Goal: Task Accomplishment & Management: Manage account settings

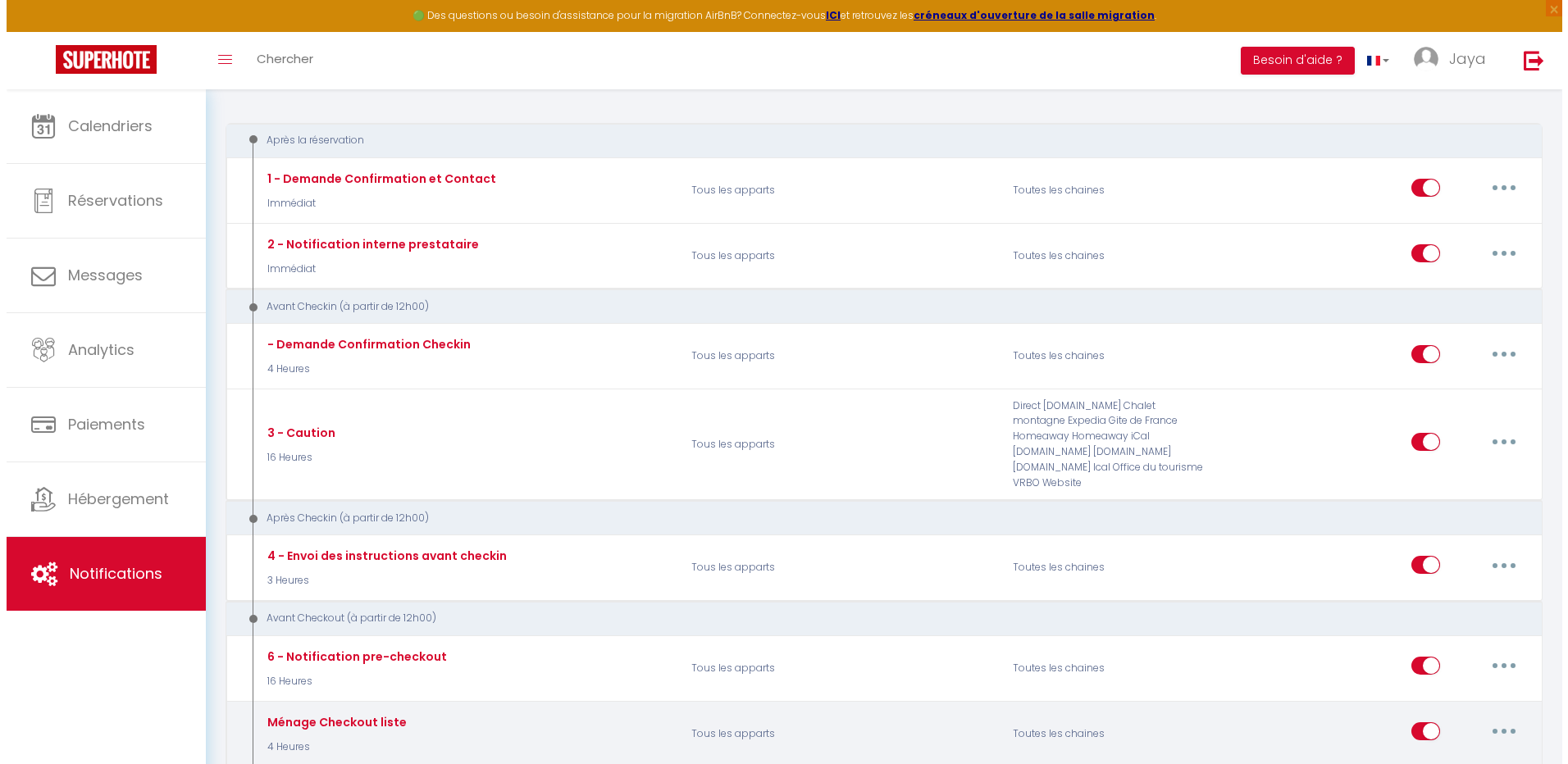
scroll to position [164, 0]
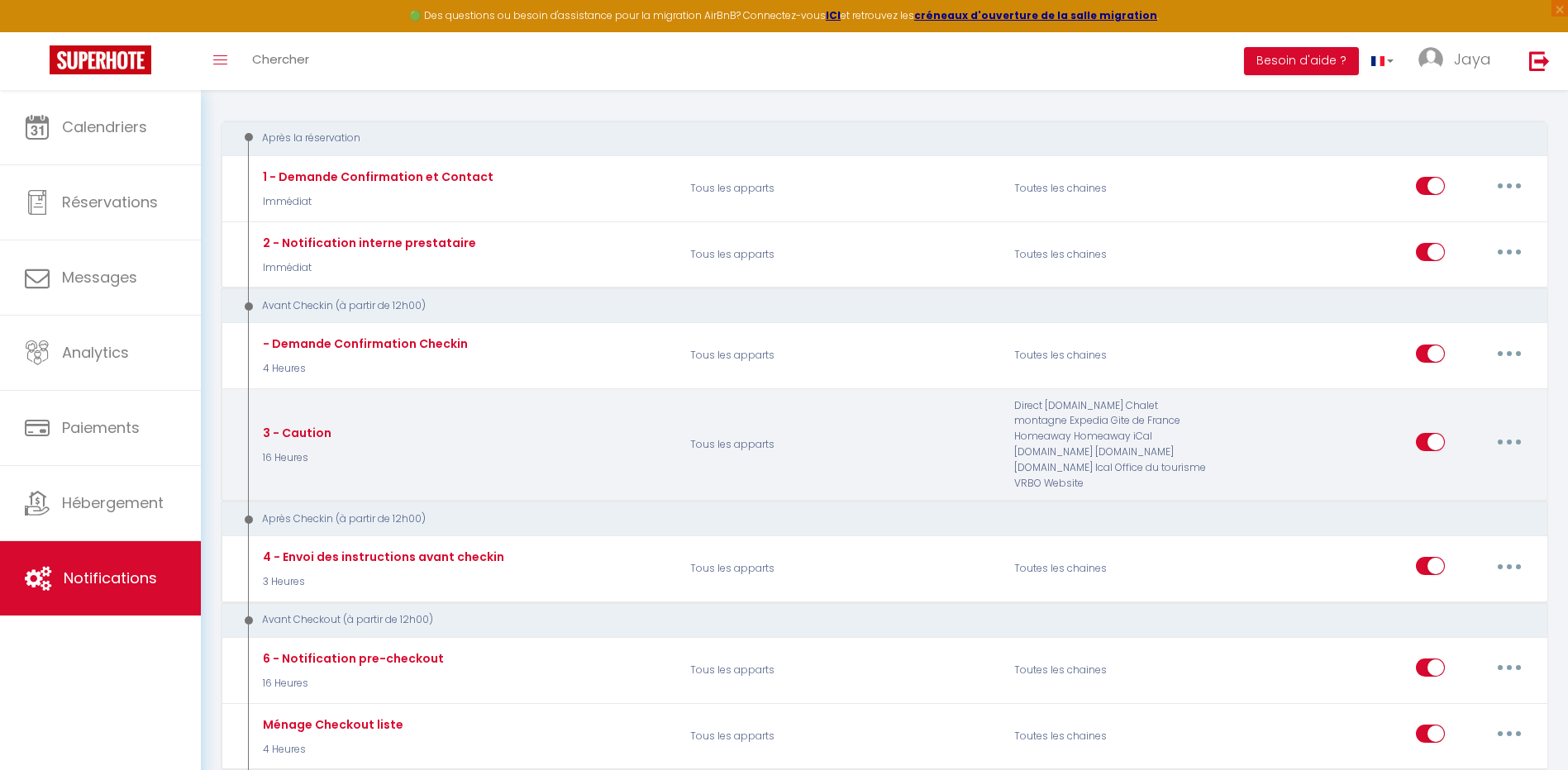
click at [1513, 435] on button "button" at bounding box center [1508, 442] width 46 height 26
click at [1463, 473] on link "Editer" at bounding box center [1466, 480] width 122 height 28
type input "3 - Caution"
select select "16 Heures"
select select "if_deposit_not_paid"
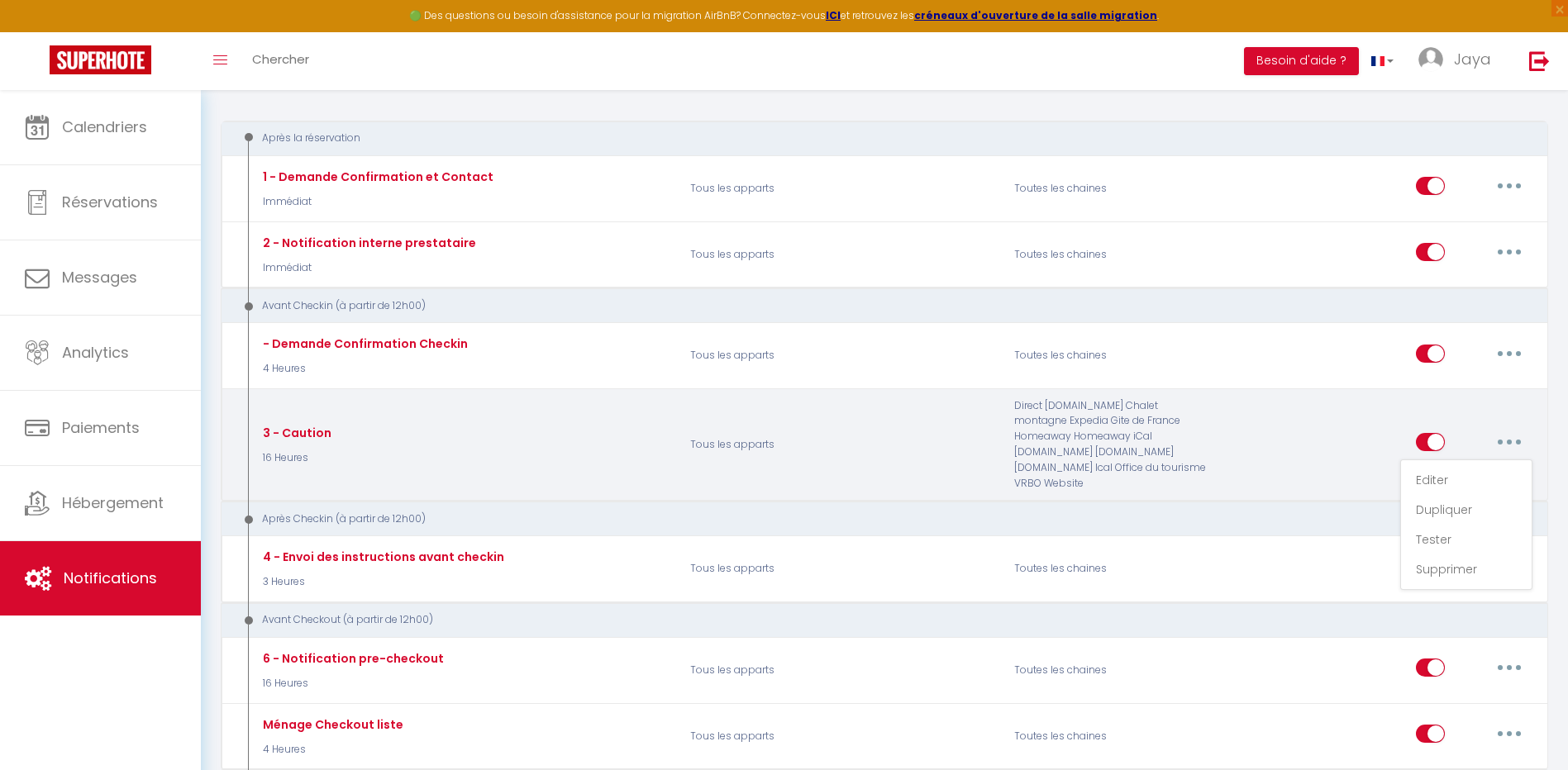
checkbox input "true"
checkbox input "false"
radio input "true"
type input "Caution"
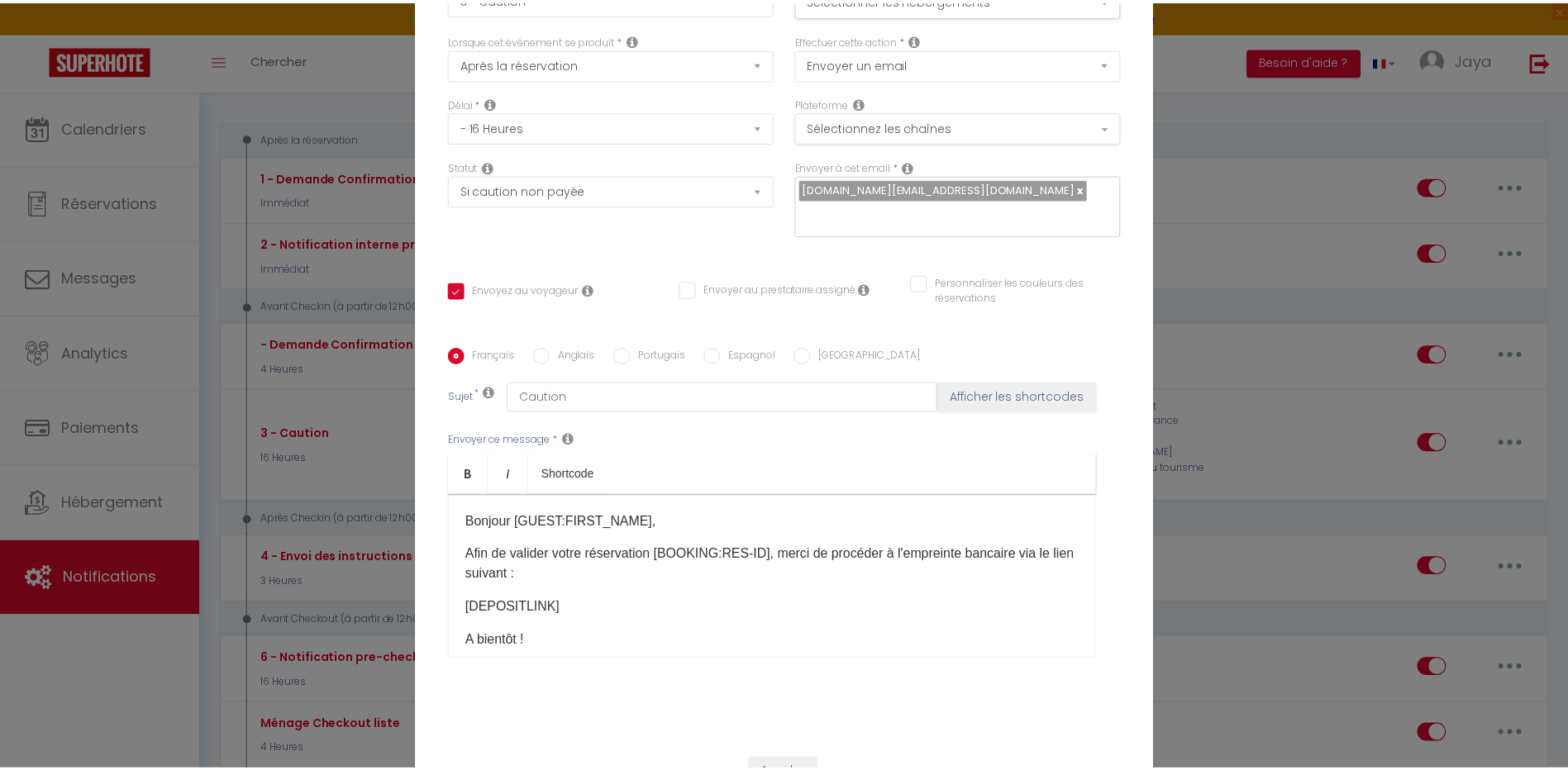
scroll to position [134, 0]
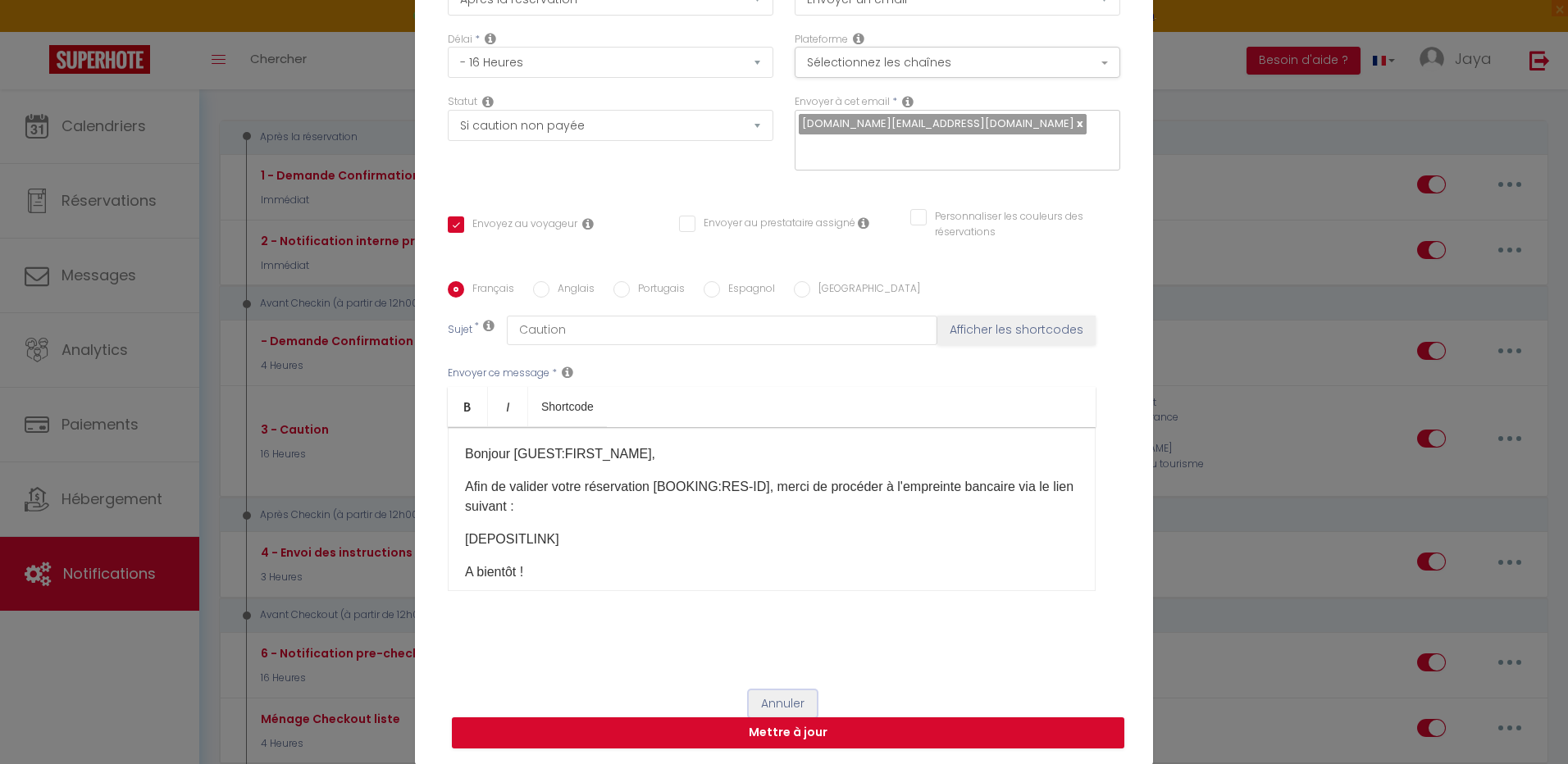
click at [796, 703] on button "Annuler" at bounding box center [782, 704] width 68 height 28
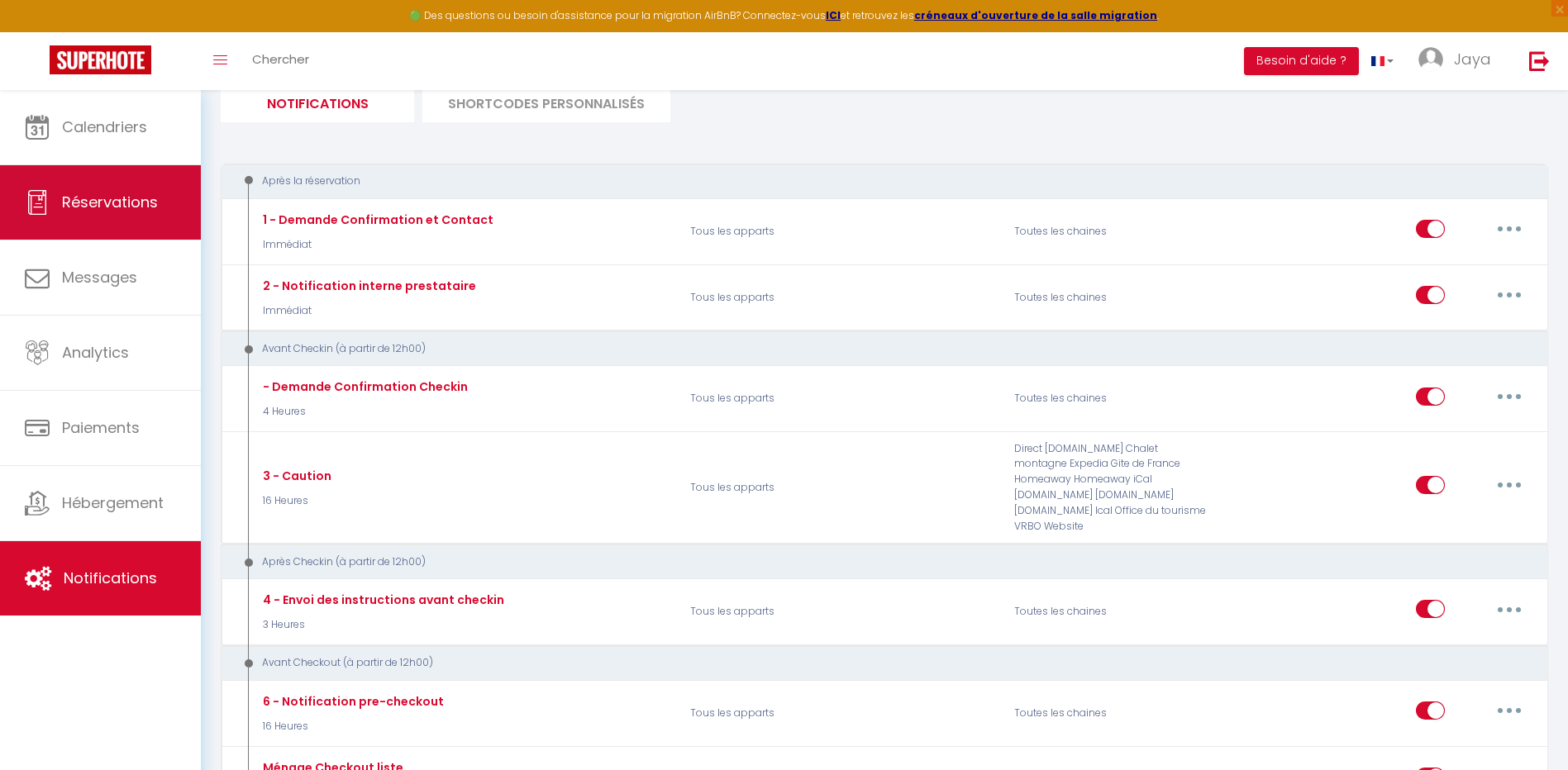
scroll to position [82, 0]
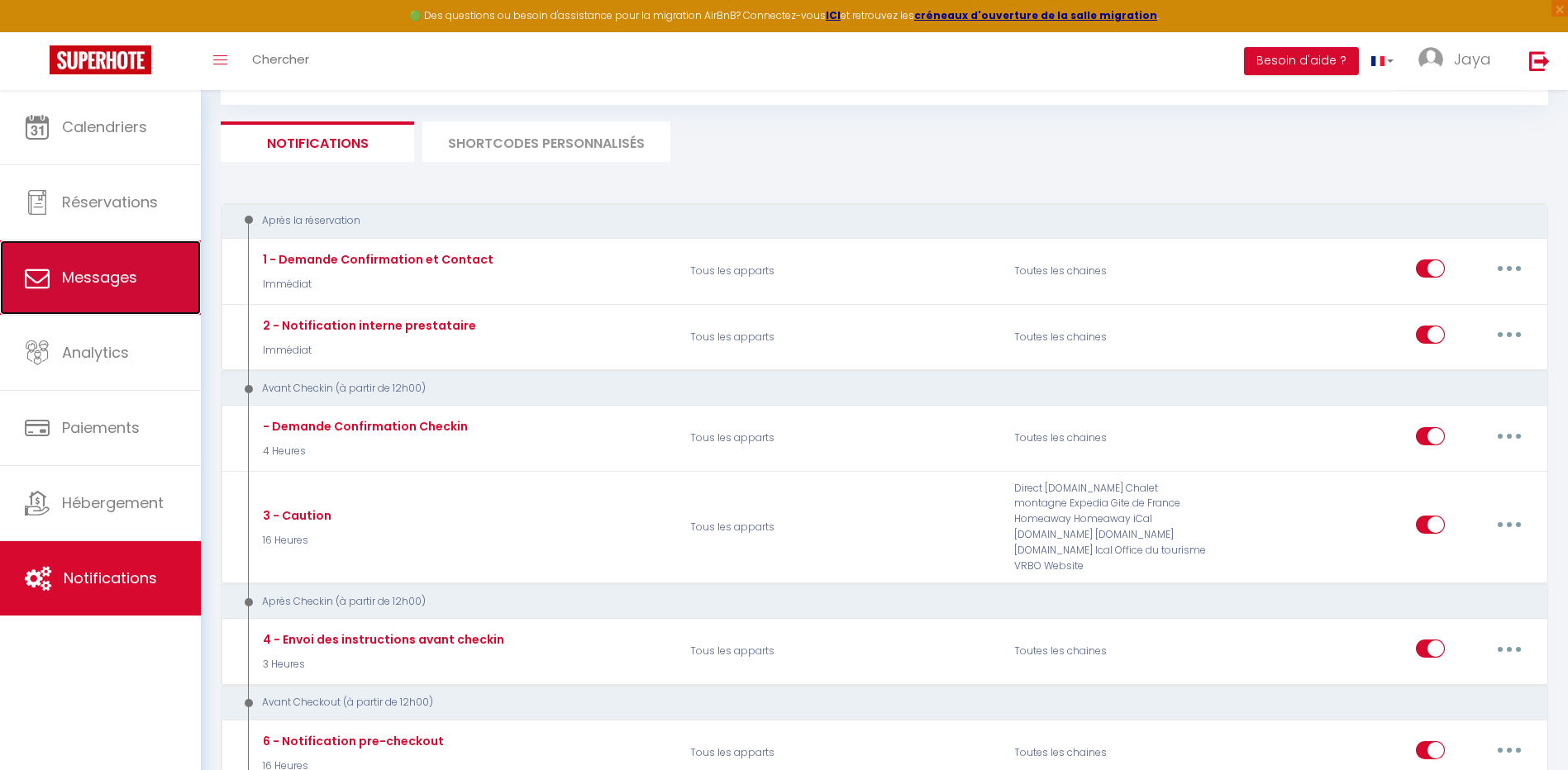
click at [71, 282] on span "Messages" at bounding box center [99, 277] width 75 height 21
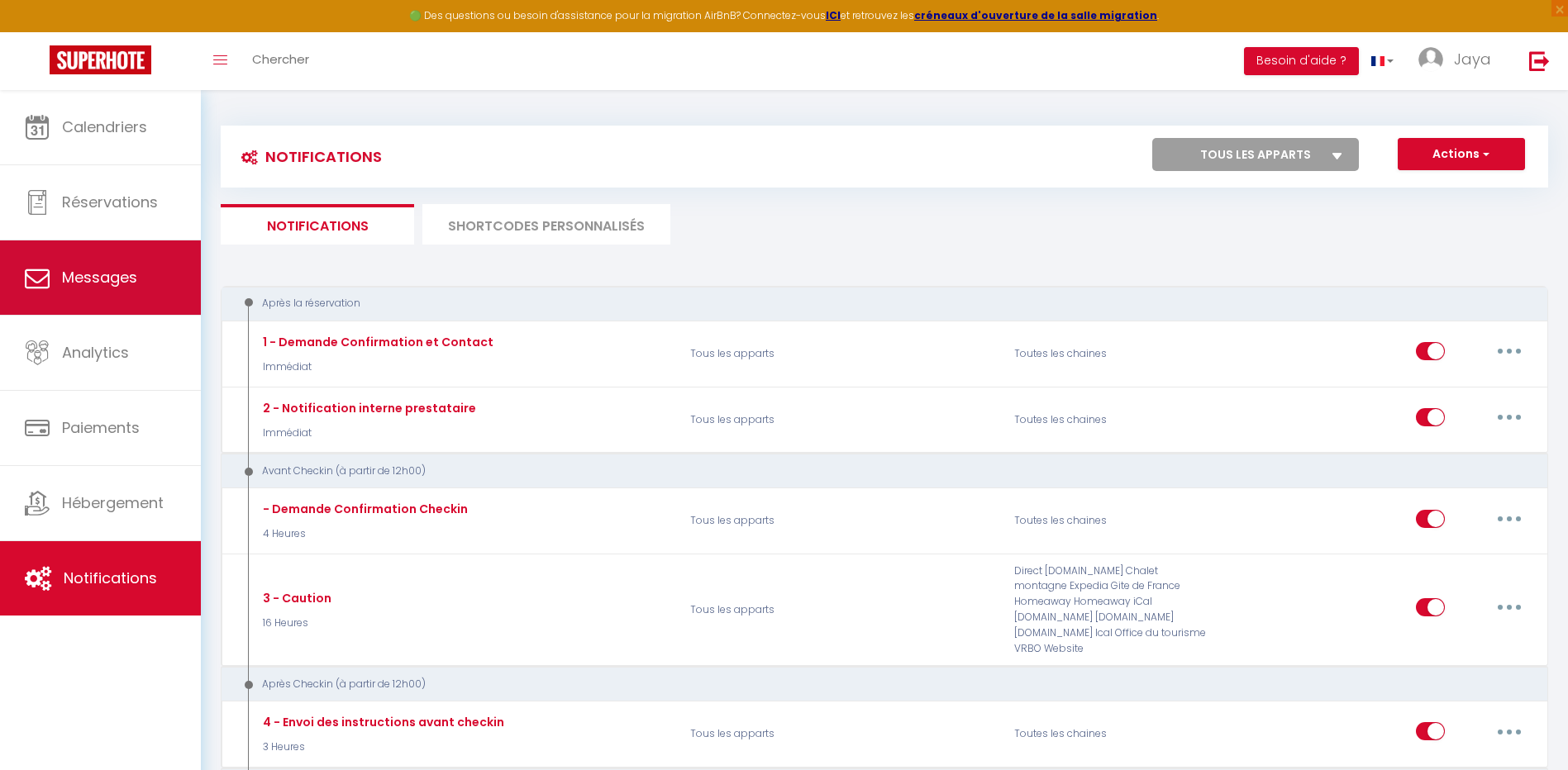
select select "message"
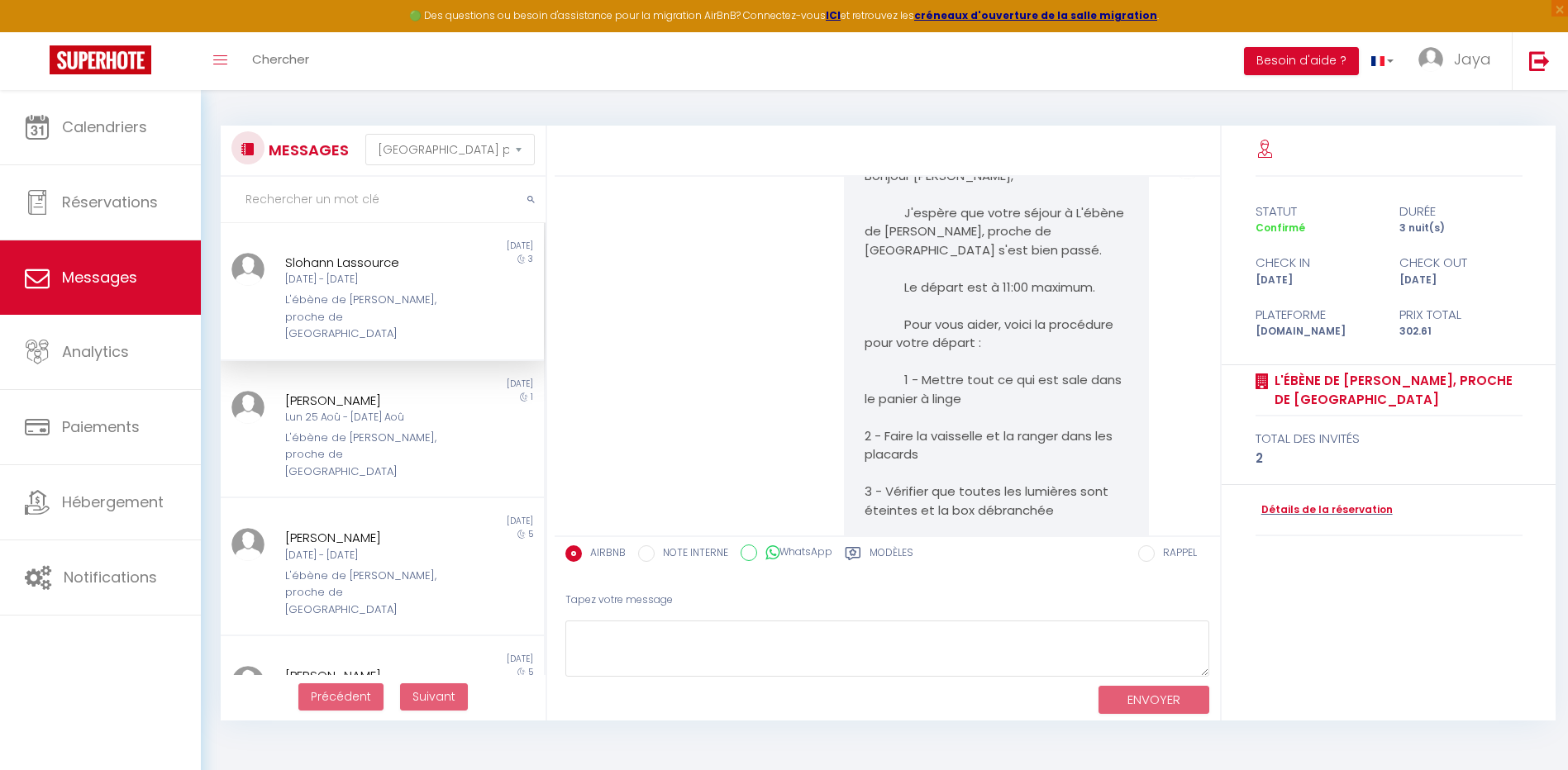
scroll to position [7858, 0]
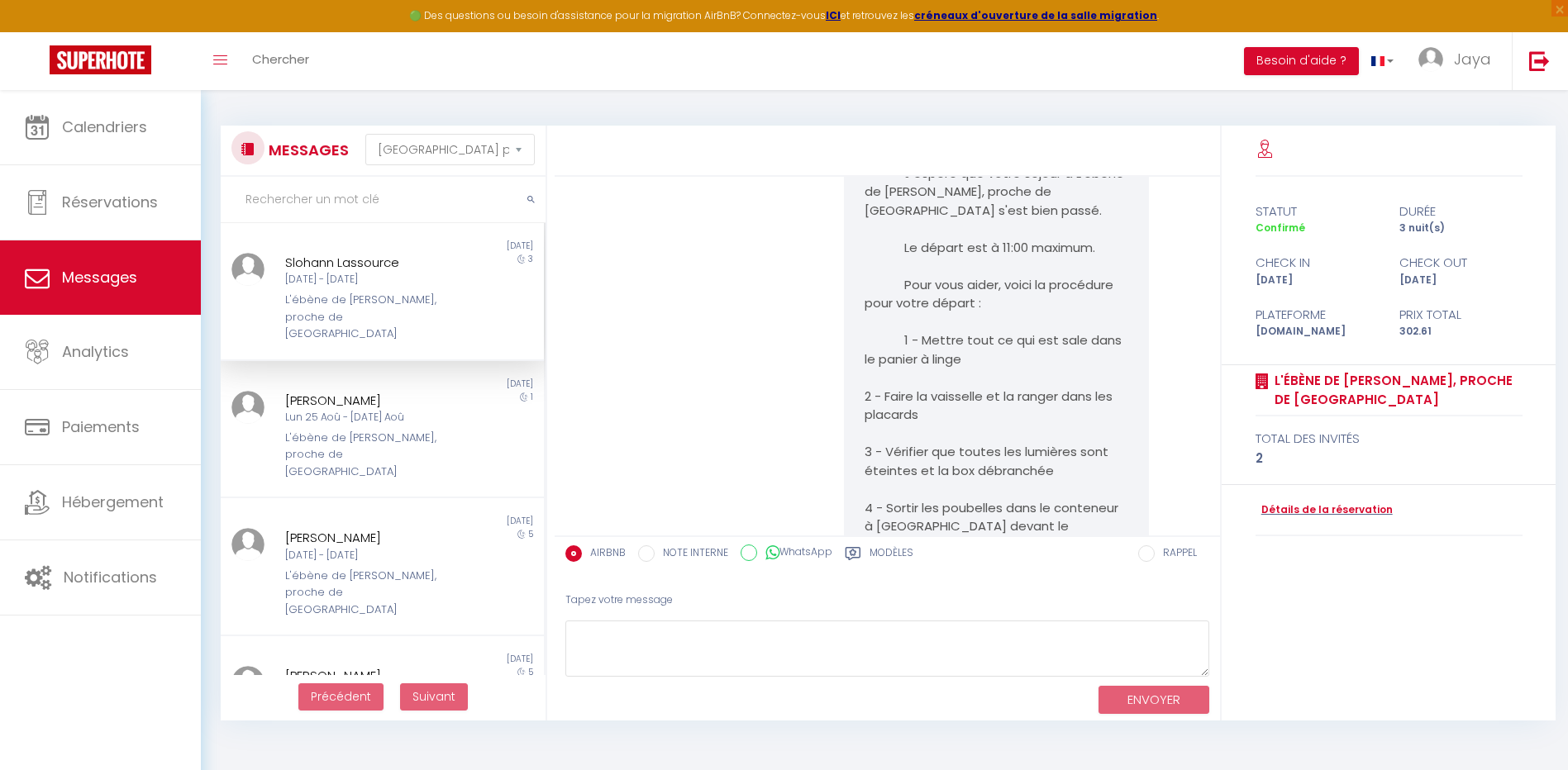
click at [858, 204] on div "Bonjour [PERSON_NAME], J'espère que votre séjour à L'ébène de [PERSON_NAME], pr…" at bounding box center [996, 545] width 306 height 878
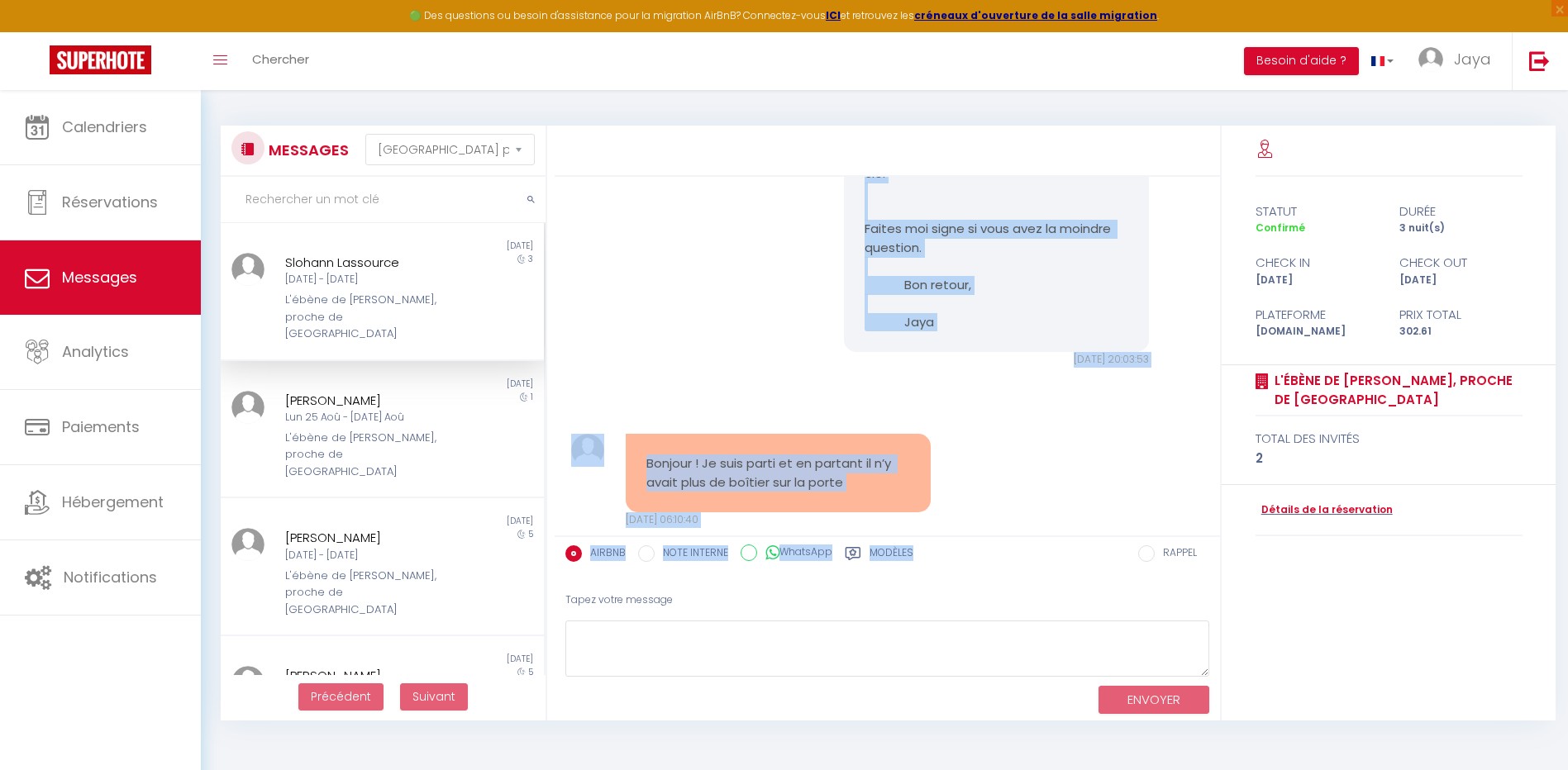
scroll to position [8525, 0]
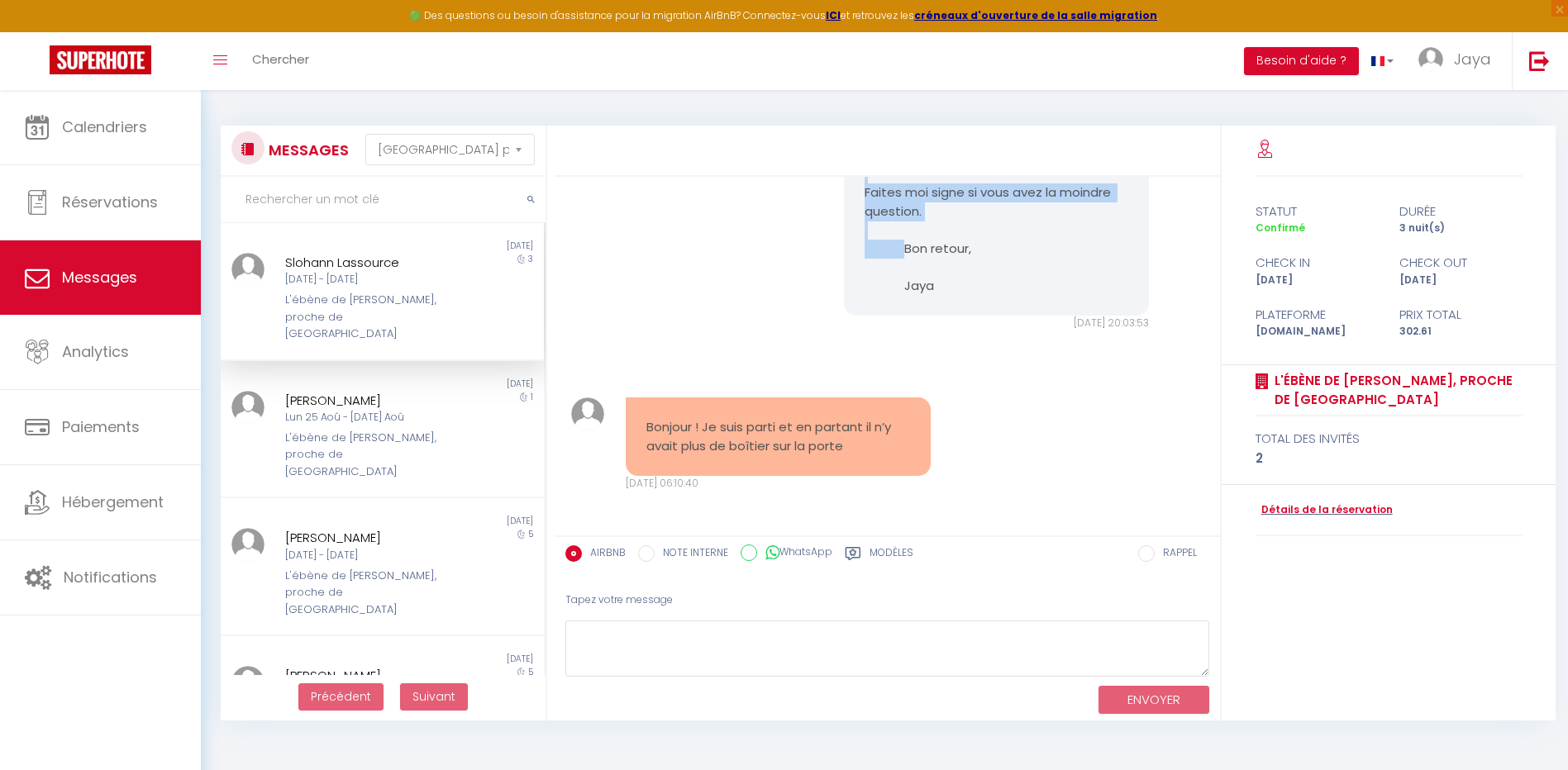
drag, startPoint x: 858, startPoint y: 205, endPoint x: 1042, endPoint y: 356, distance: 238.0
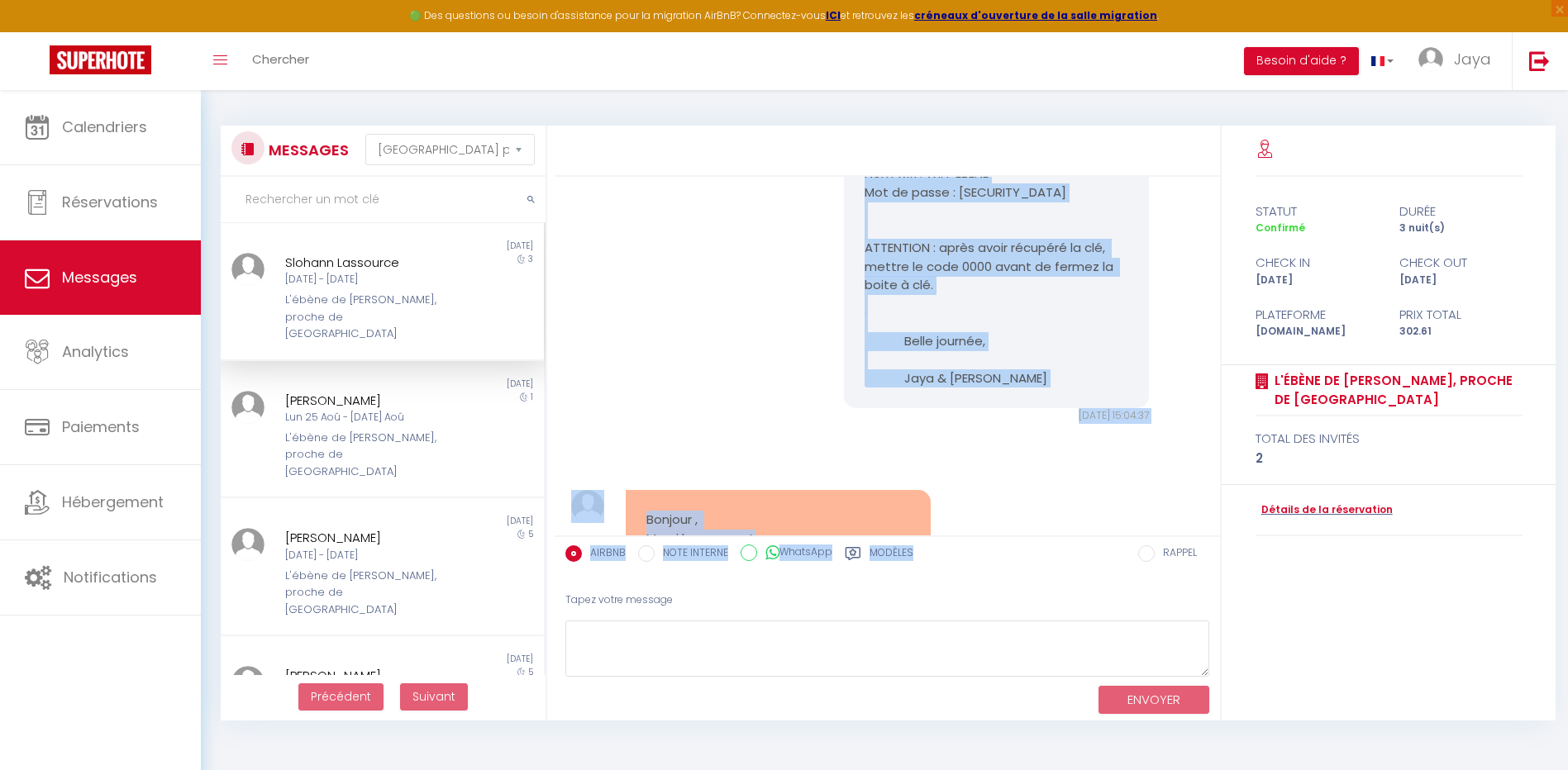
scroll to position [6690, 0]
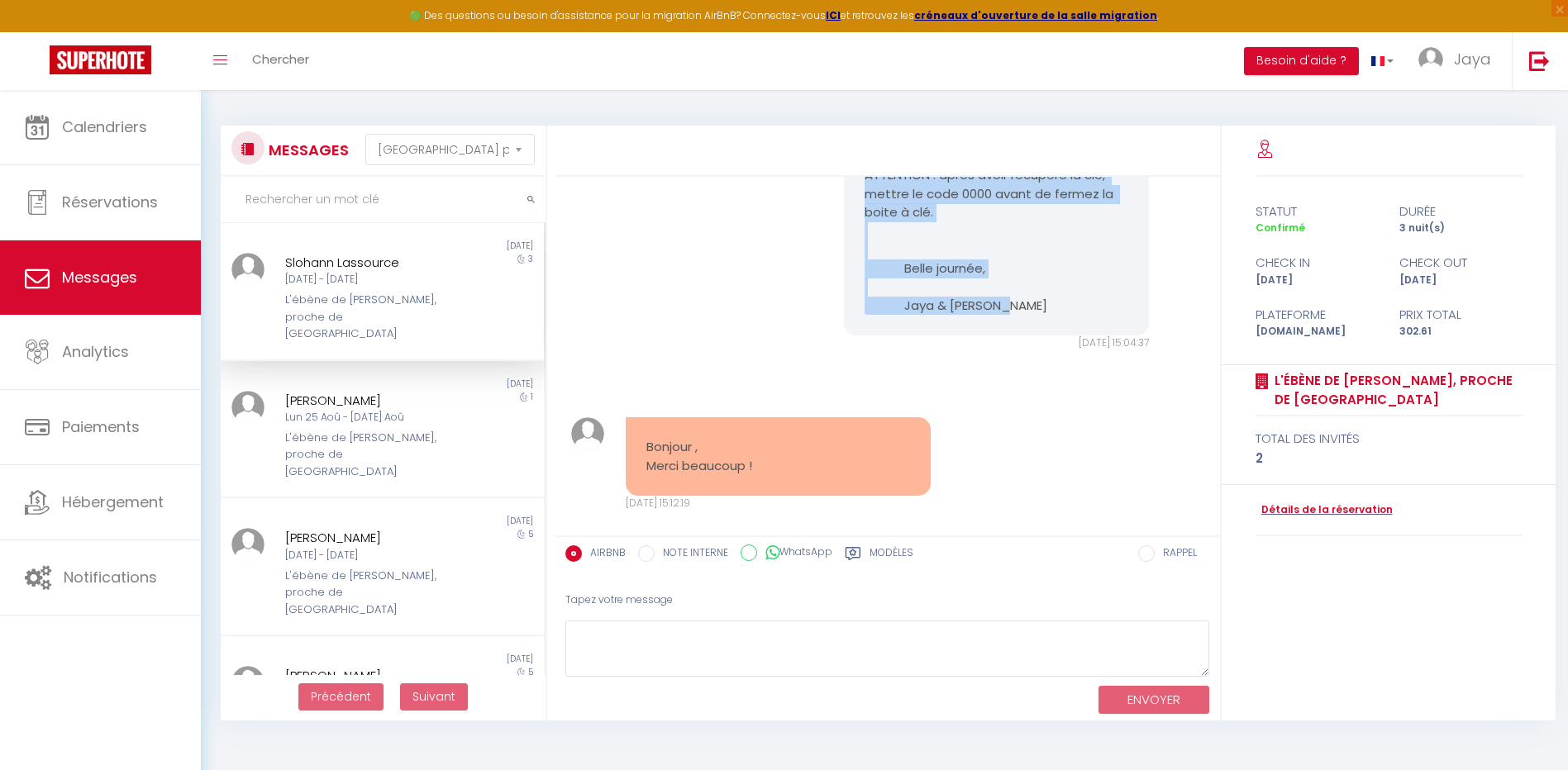
drag, startPoint x: 858, startPoint y: 333, endPoint x: 1042, endPoint y: 388, distance: 192.0
click at [1042, 336] on div "Bonjour [PERSON_NAME], Bienvenue à L'ébène de [PERSON_NAME], proche de [GEOGRAP…" at bounding box center [996, 9] width 306 height 656
drag, startPoint x: 1042, startPoint y: 388, endPoint x: 918, endPoint y: 251, distance: 184.8
copy pre "Bonjour [PERSON_NAME], Bienvenue à L'ébène de [PERSON_NAME], proche de [GEOGRAP…"
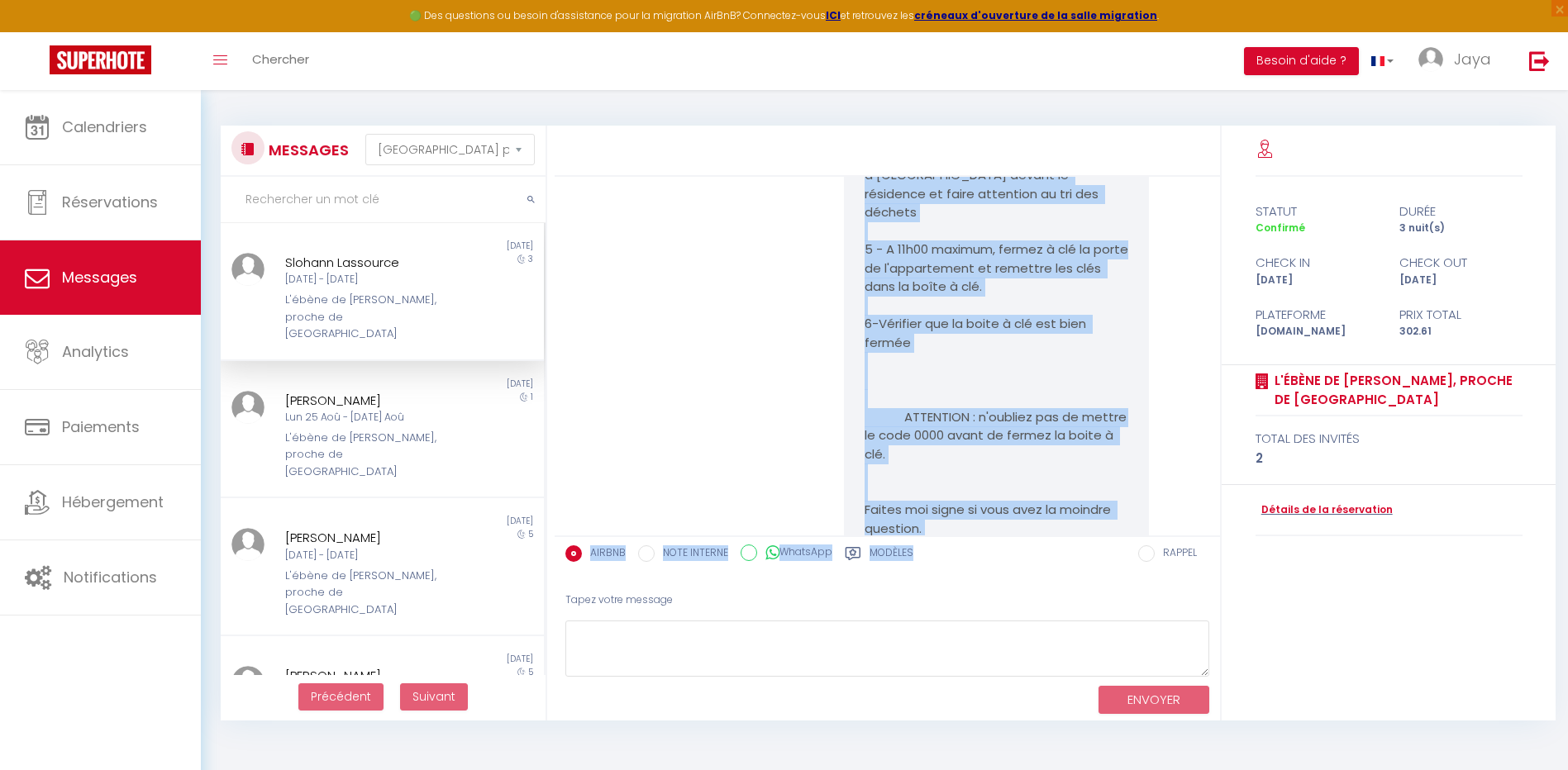
scroll to position [8380, 0]
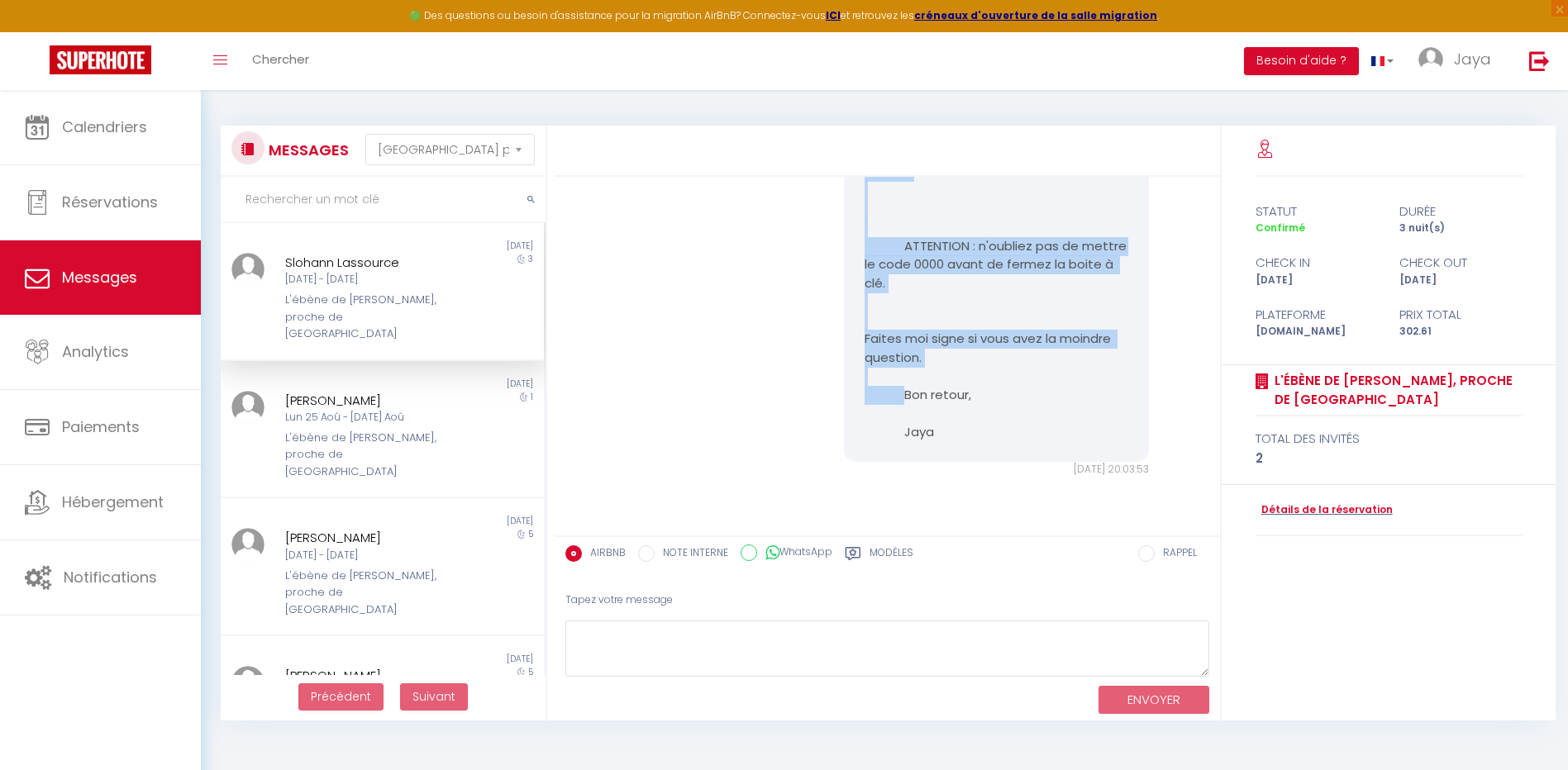
drag, startPoint x: 853, startPoint y: 464, endPoint x: 1003, endPoint y: 484, distance: 151.3
click at [1003, 463] on div "Bonjour [PERSON_NAME], J'espère que votre séjour à L'ébène de [PERSON_NAME], pr…" at bounding box center [996, 23] width 306 height 878
copy pre "Bonjour [PERSON_NAME], J'espère que votre séjour à L'ébène de [PERSON_NAME], pr…"
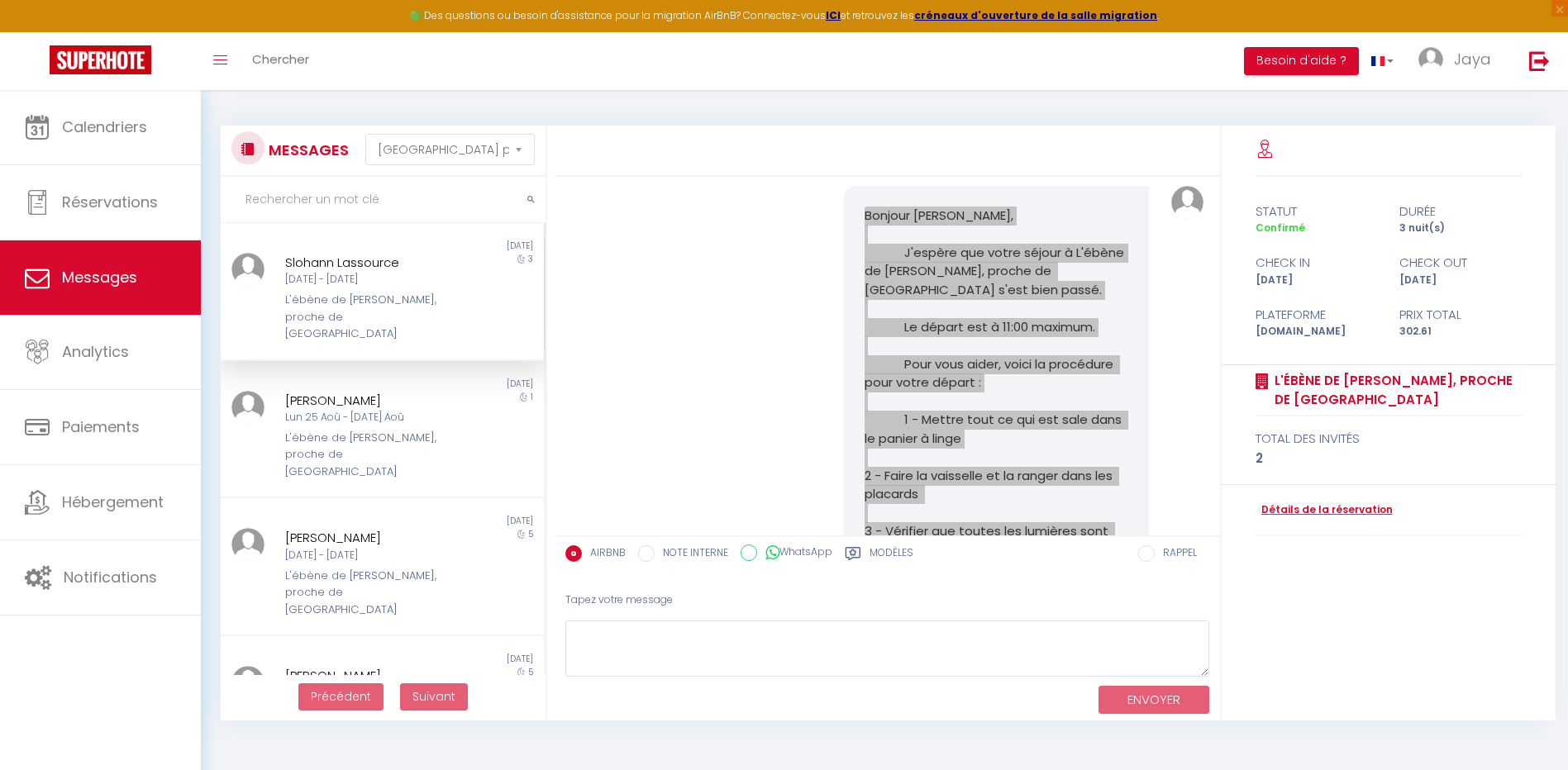
scroll to position [7884, 0]
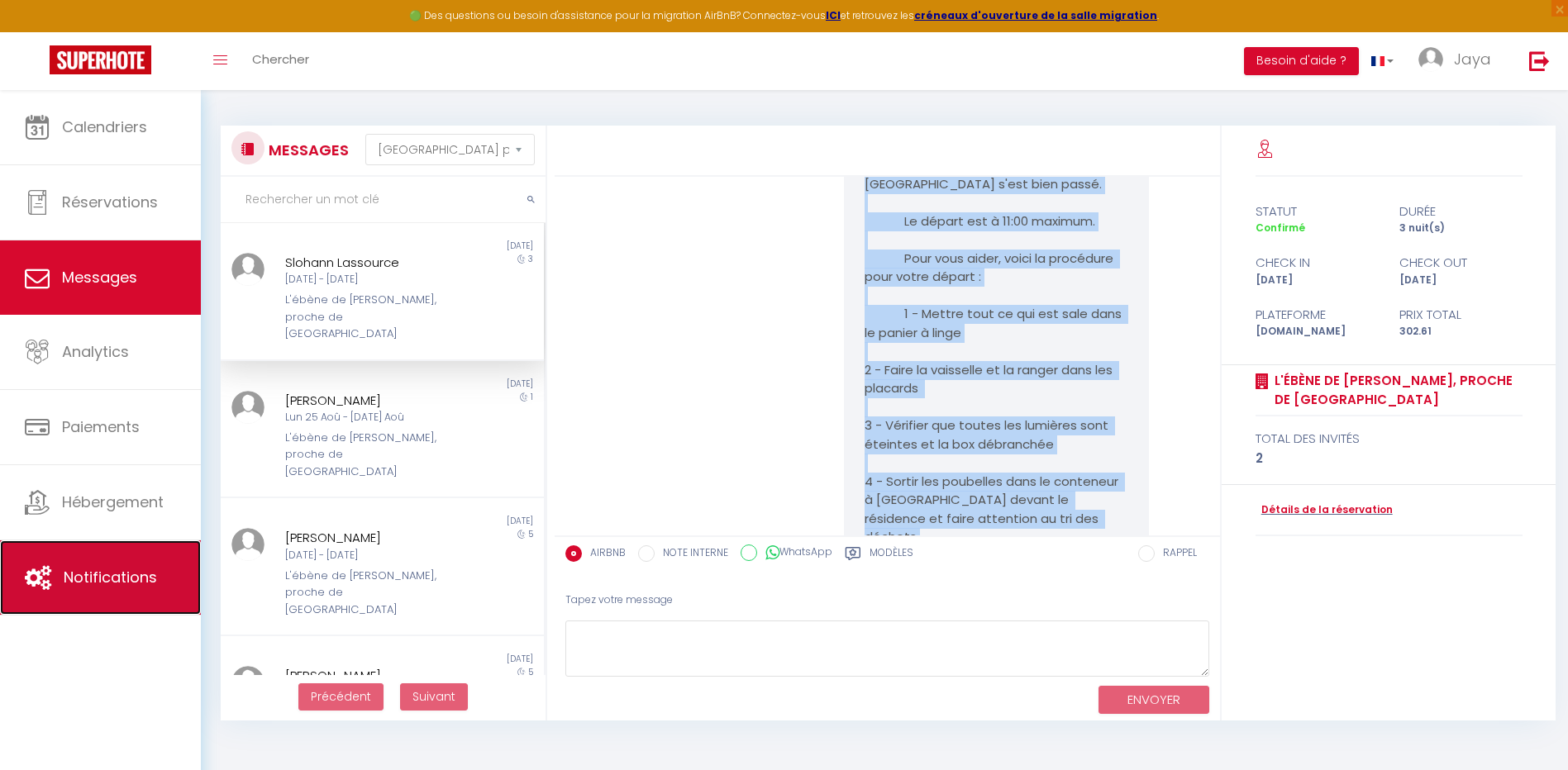
click at [101, 580] on span "Notifications" at bounding box center [110, 578] width 94 height 21
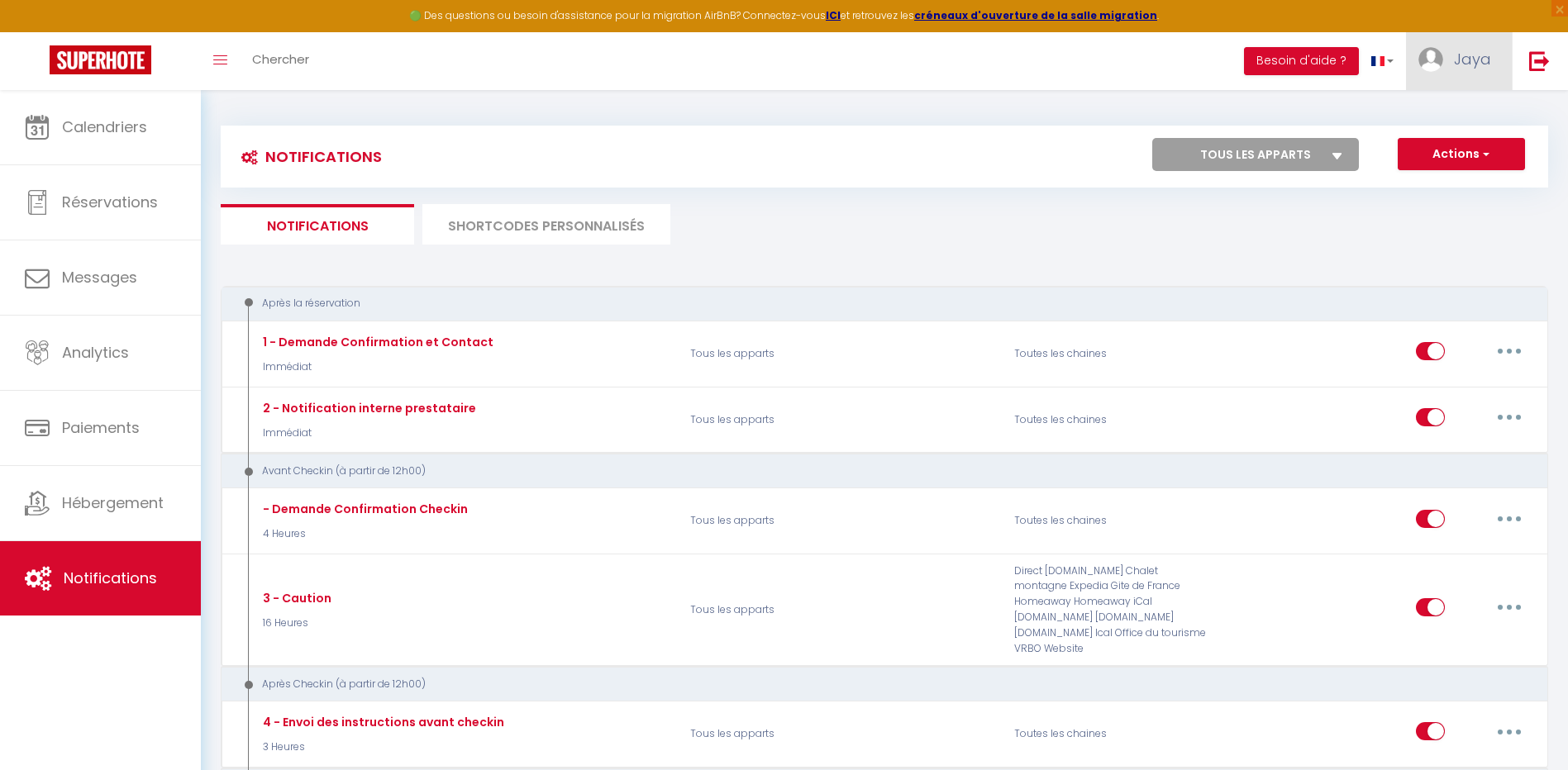
click at [1483, 56] on span "Jaya" at bounding box center [1472, 59] width 37 height 21
click at [1447, 110] on link "Paramètres" at bounding box center [1445, 114] width 122 height 28
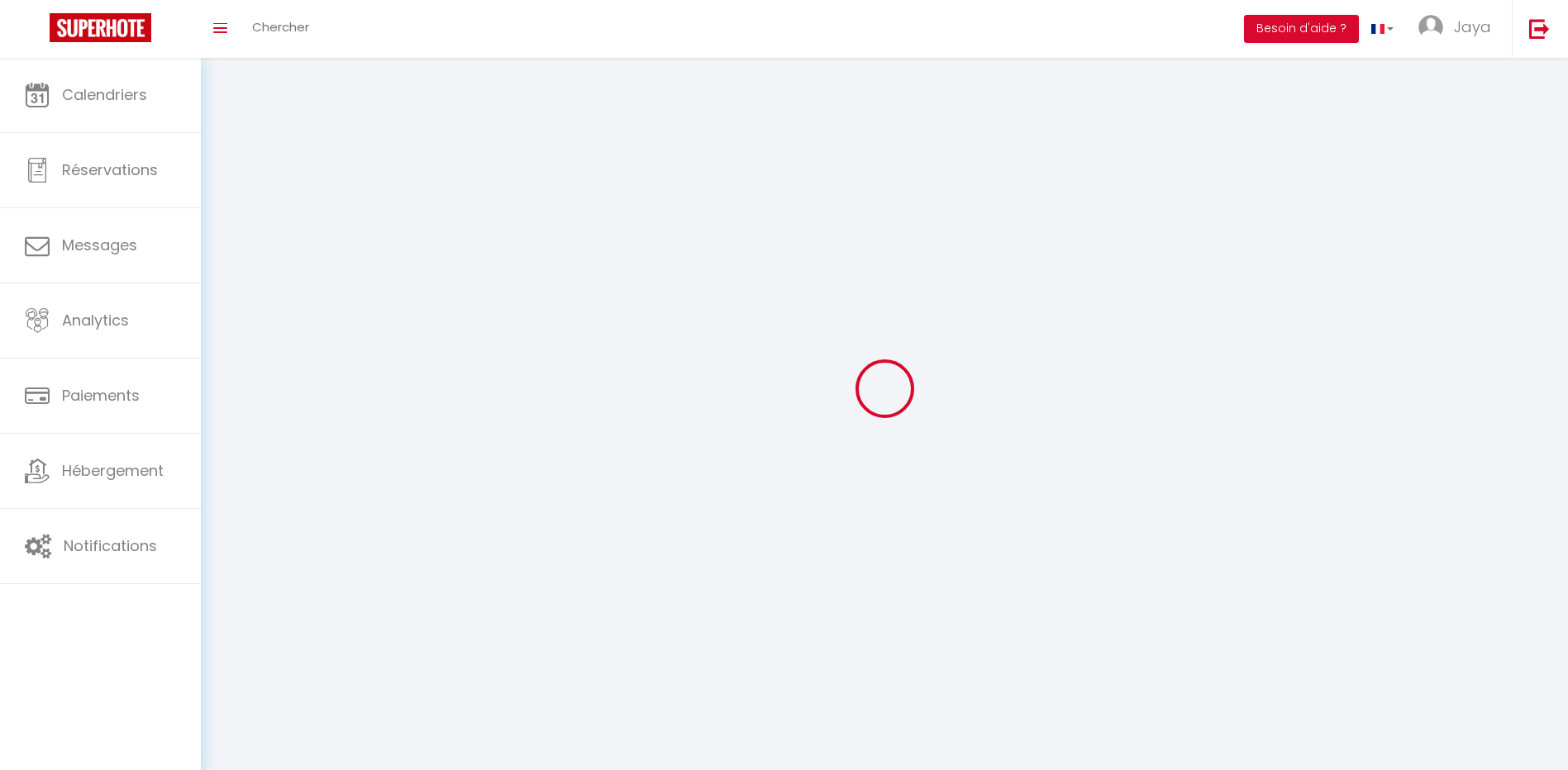
type input "Jaya"
type input "CHIFFOLEAU"
type input "[PHONE_NUMBER]"
type input "[STREET_ADDRESS][PERSON_NAME]"
type input "44800"
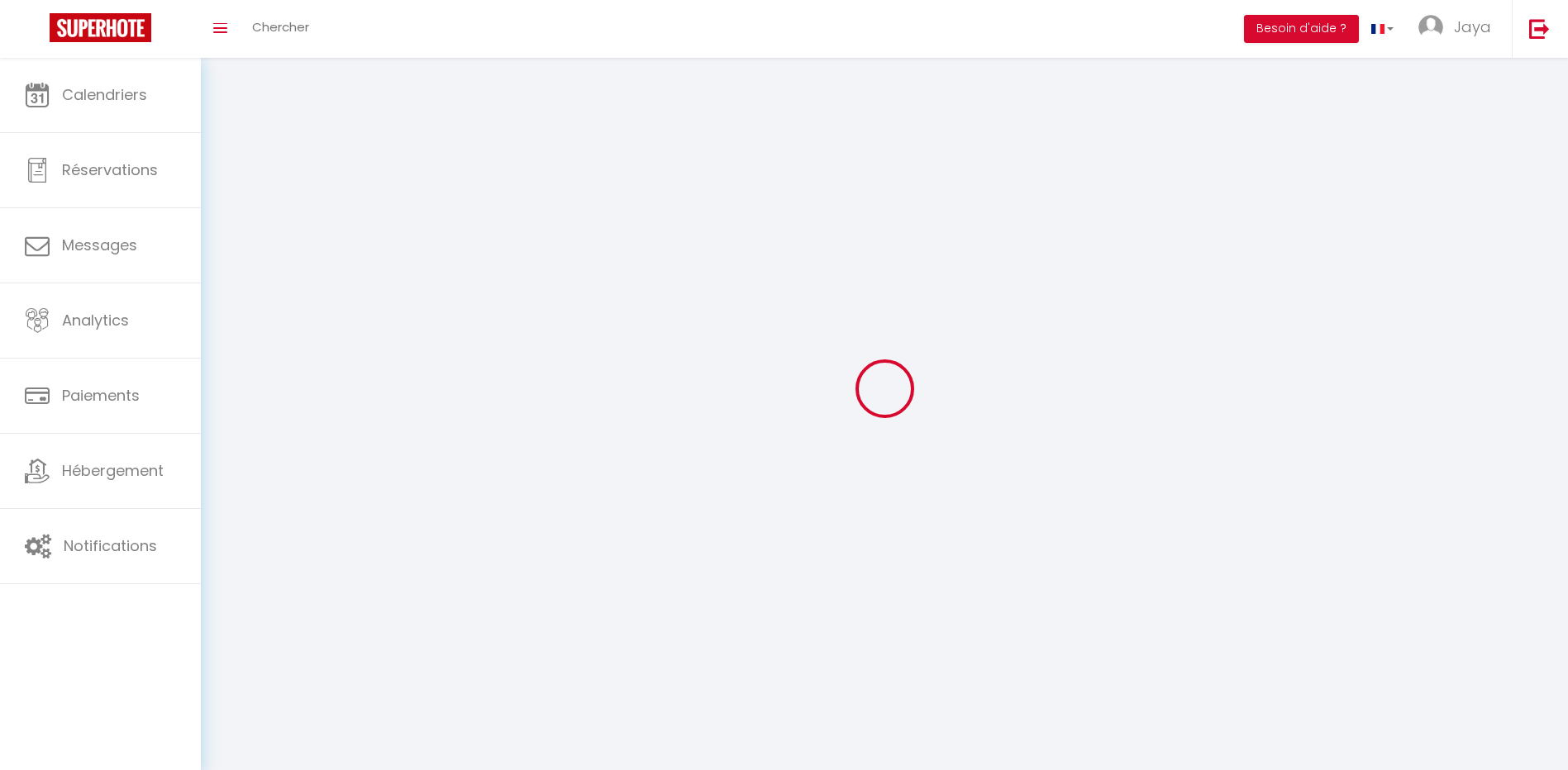
type input "SAINT HERBLAIN"
type input "1kVcTk3VkQZ38TXtqmPyno9nN"
type input "ZS0ITabrAoXBVWa6dBreA5zep"
type input "[URL][DOMAIN_NAME]"
type input "1kVcTk3VkQZ38TXtqmPyno9nN"
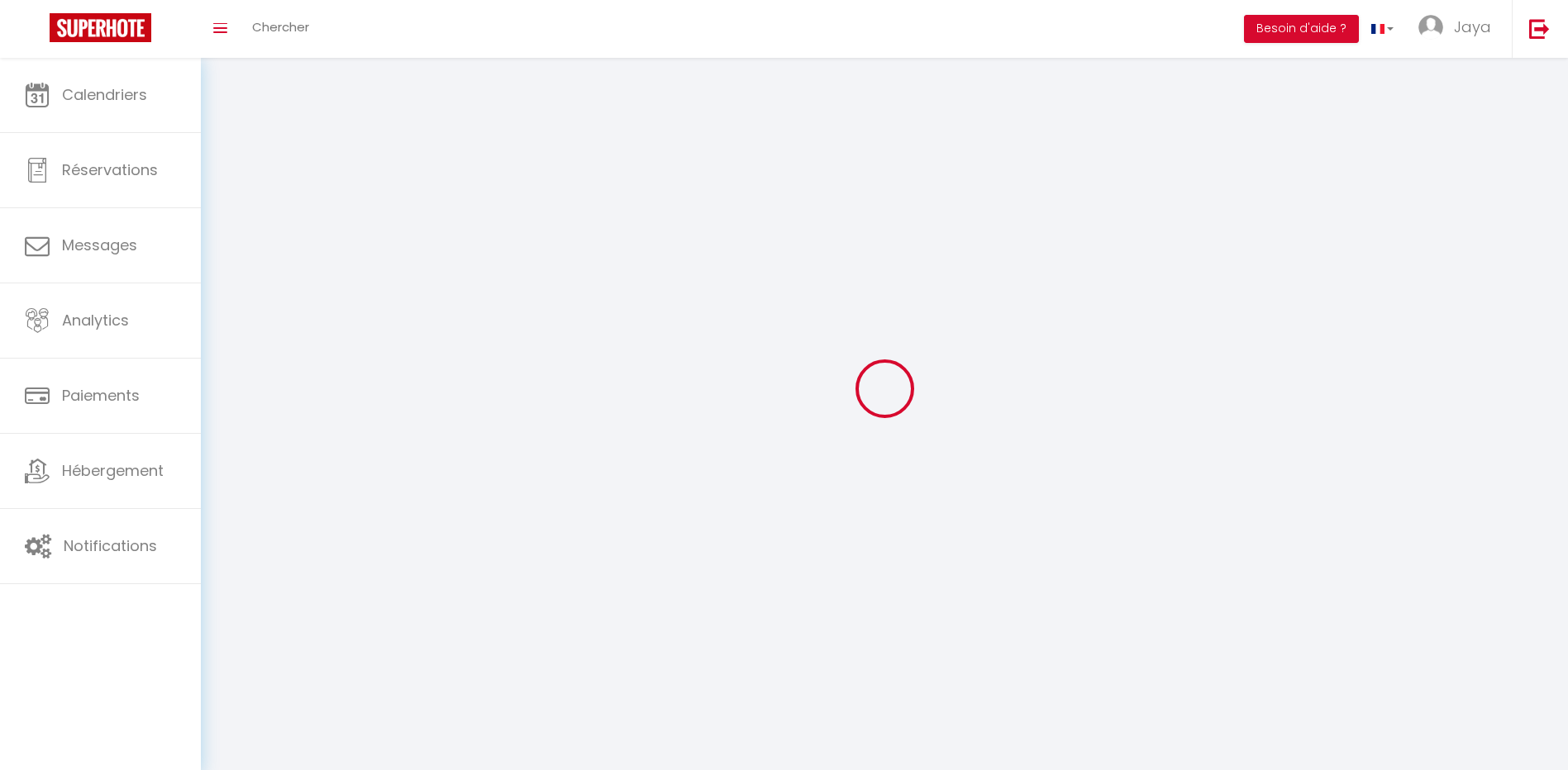
type input "ZS0ITabrAoXBVWa6dBreA5zep"
type input "[URL][DOMAIN_NAME]"
select select "28"
select select "fr"
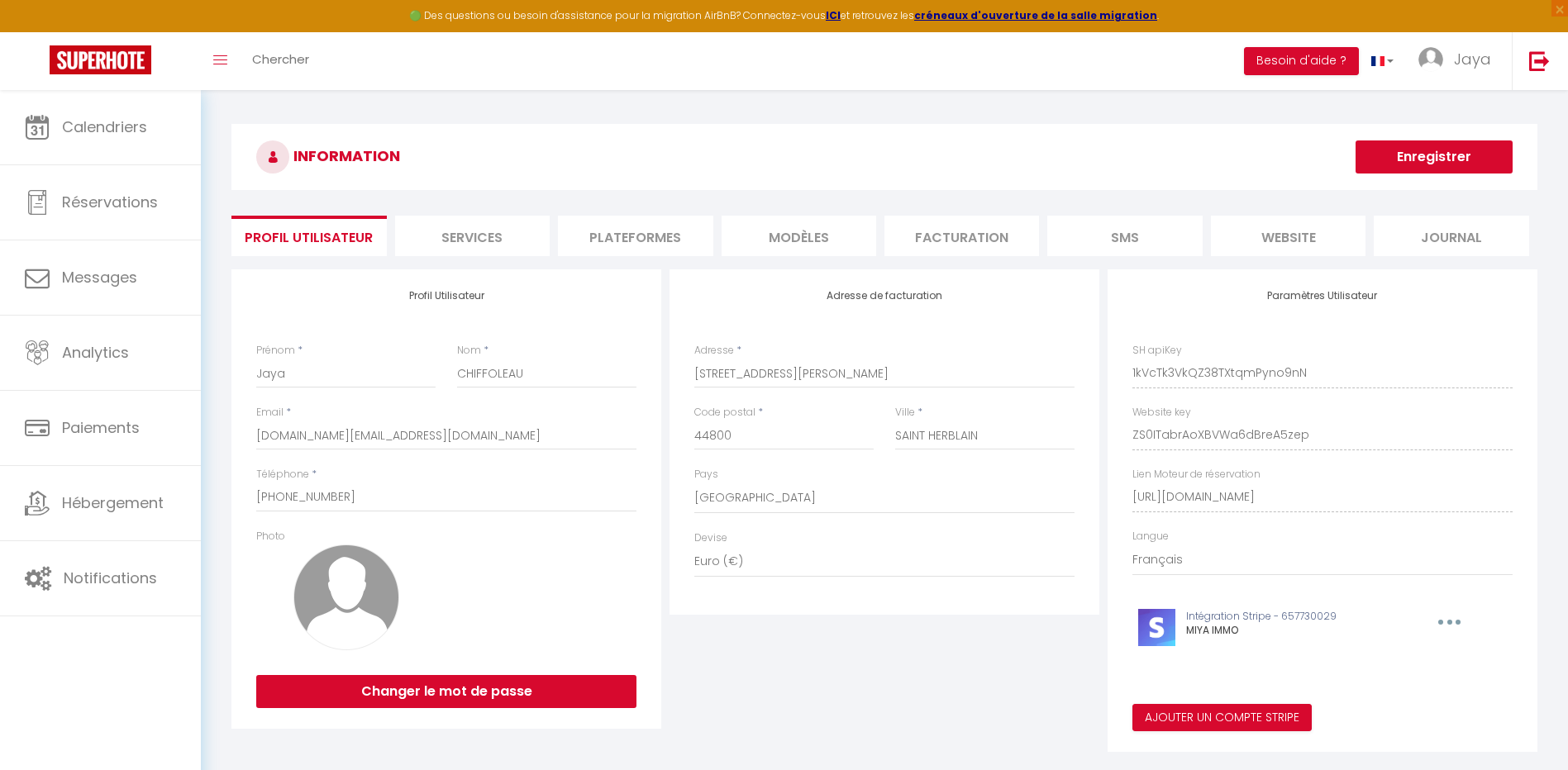
click at [954, 241] on li "Facturation" at bounding box center [962, 236] width 154 height 41
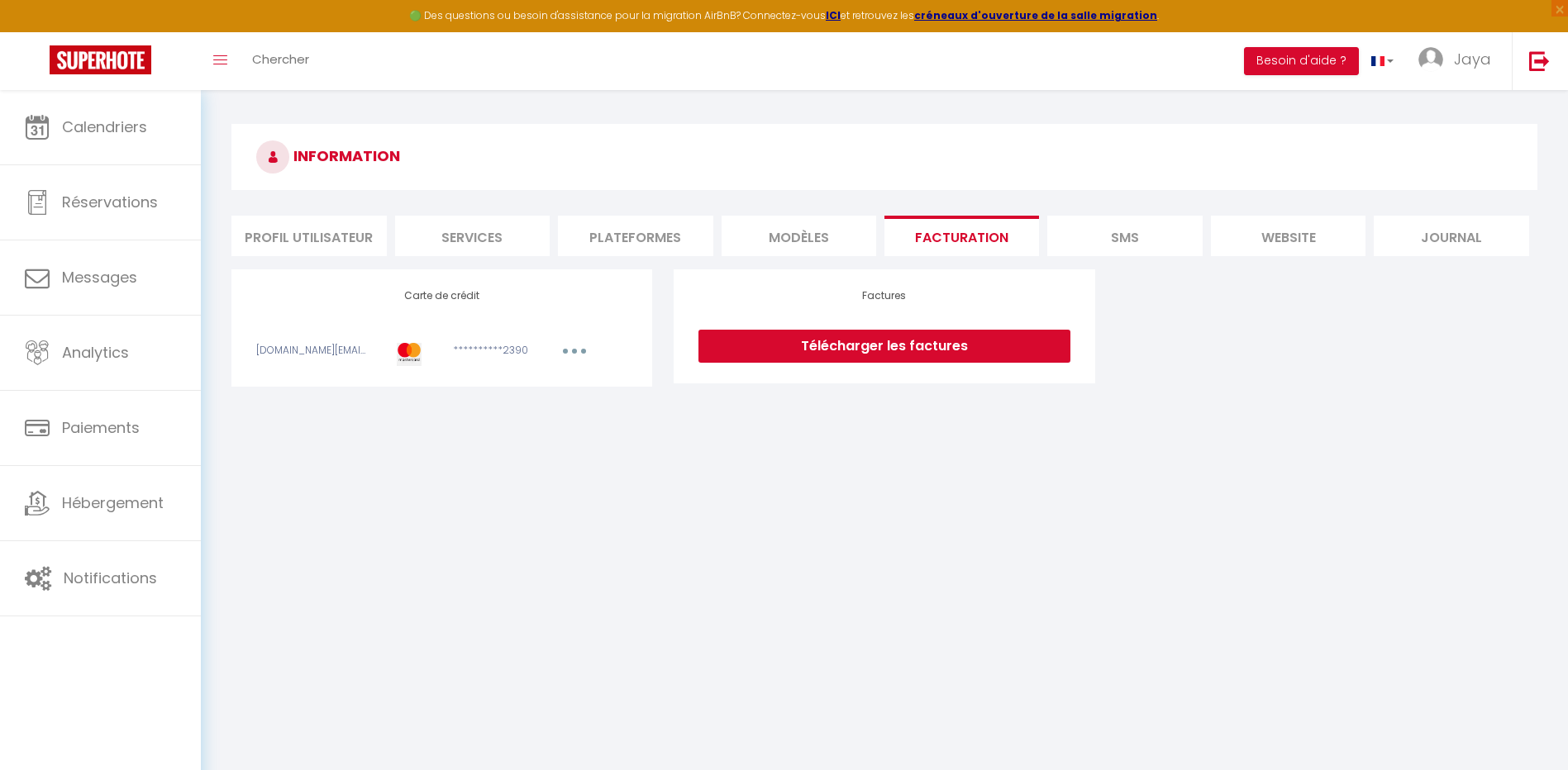
click at [920, 345] on link "Télécharger les factures" at bounding box center [884, 346] width 371 height 33
